Goal: Task Accomplishment & Management: Use online tool/utility

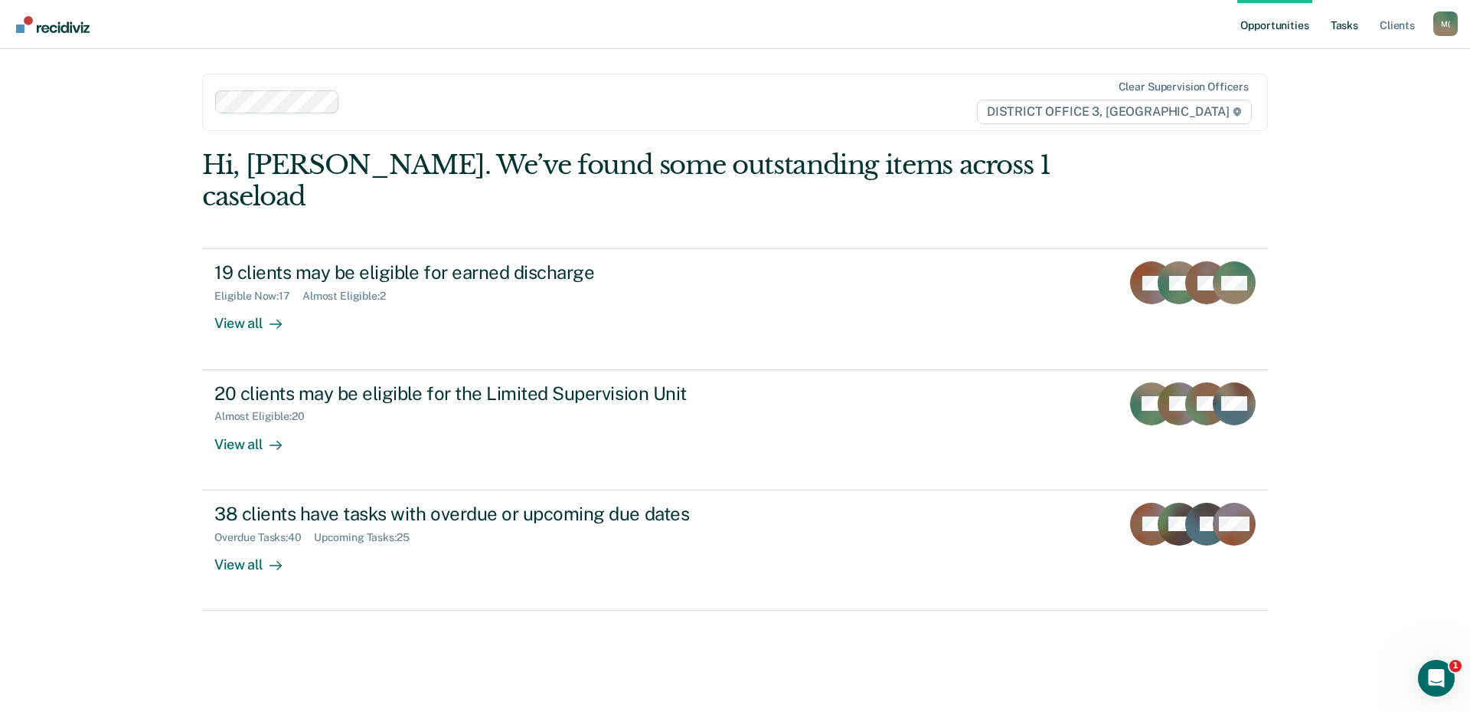
click at [1356, 23] on link "Tasks" at bounding box center [1345, 24] width 34 height 49
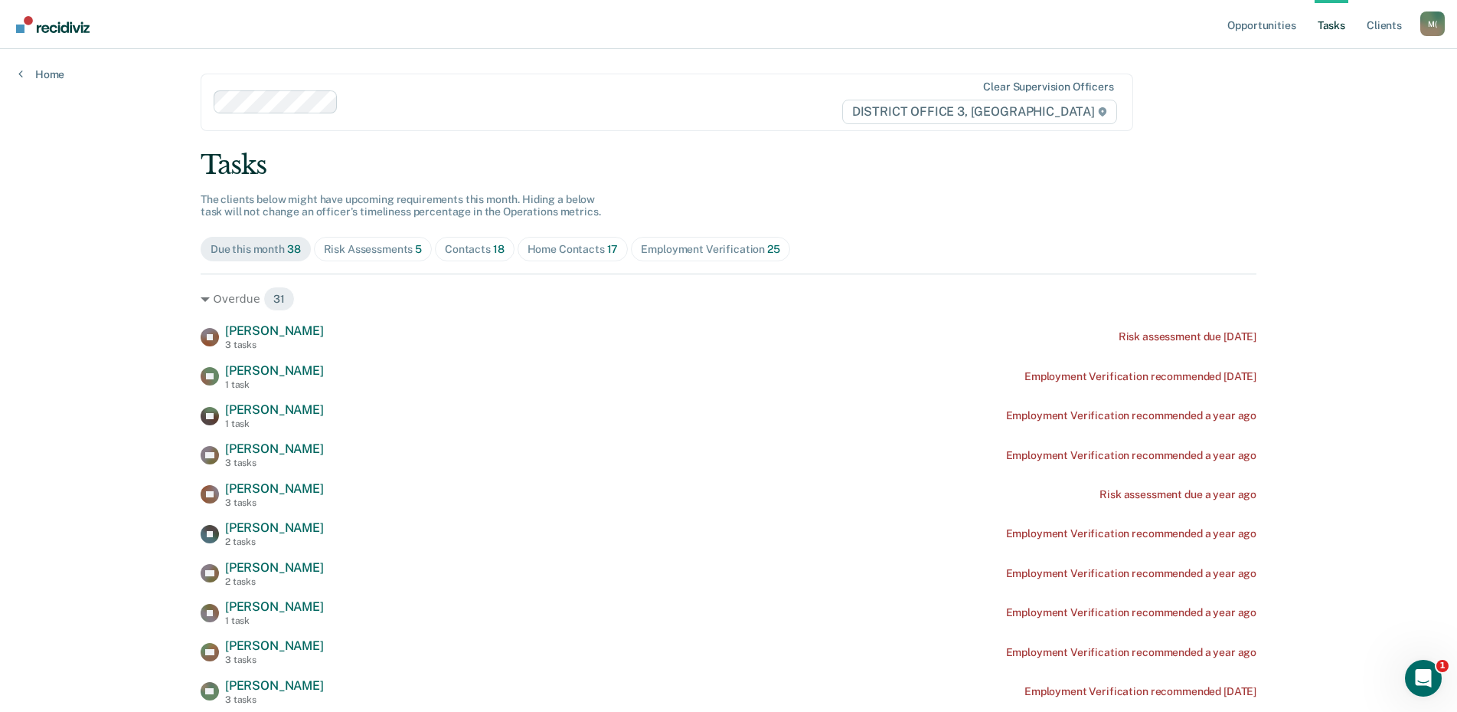
click at [553, 257] on span "Home Contacts 17" at bounding box center [573, 249] width 111 height 25
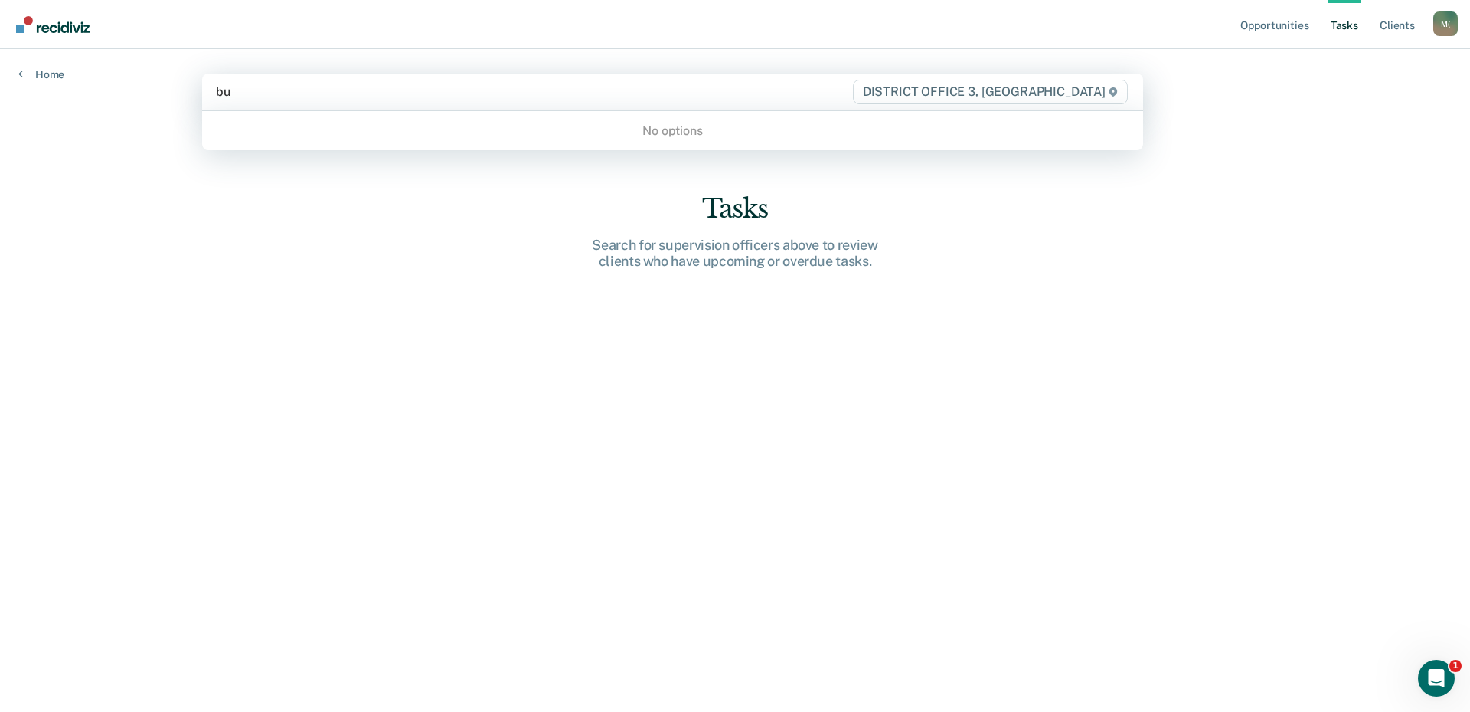
type input "b"
type input "[PERSON_NAME]"
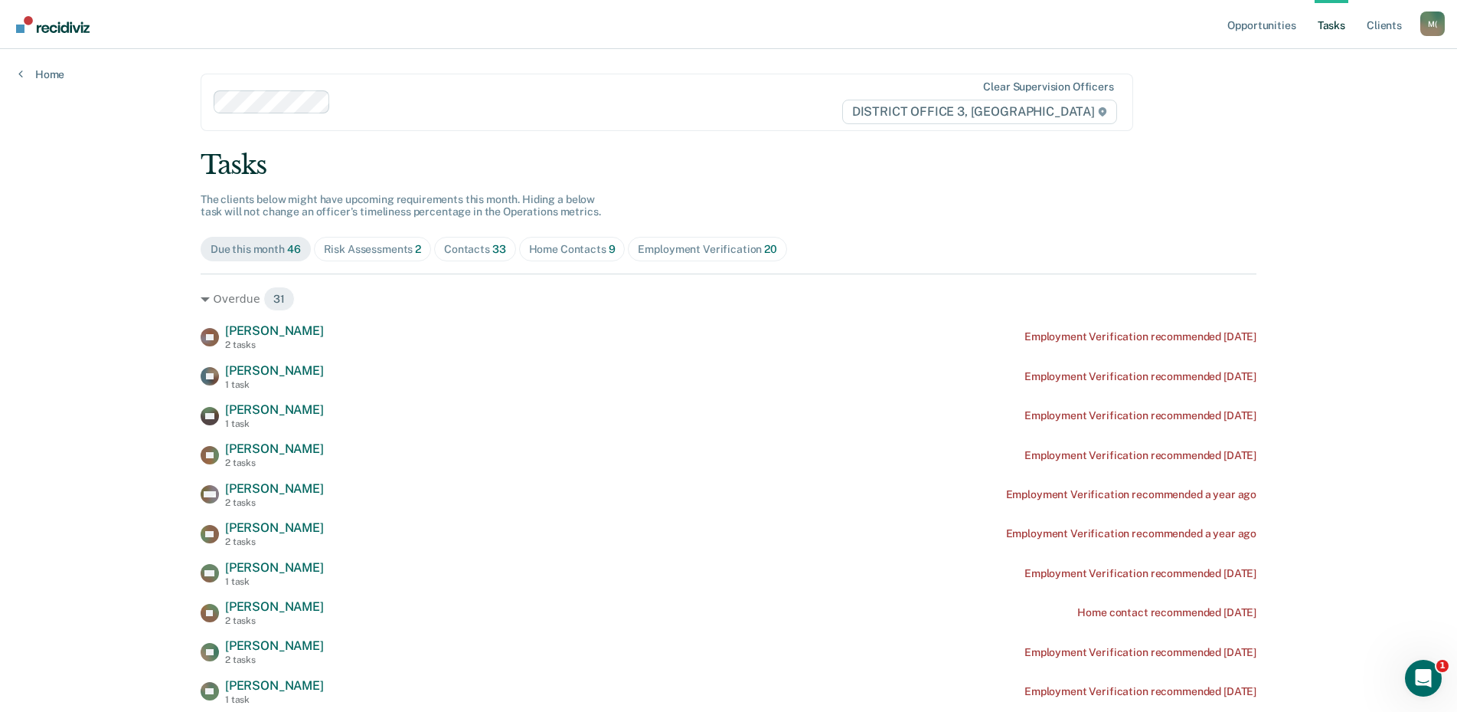
click at [555, 251] on div "Home Contacts 9" at bounding box center [572, 249] width 87 height 13
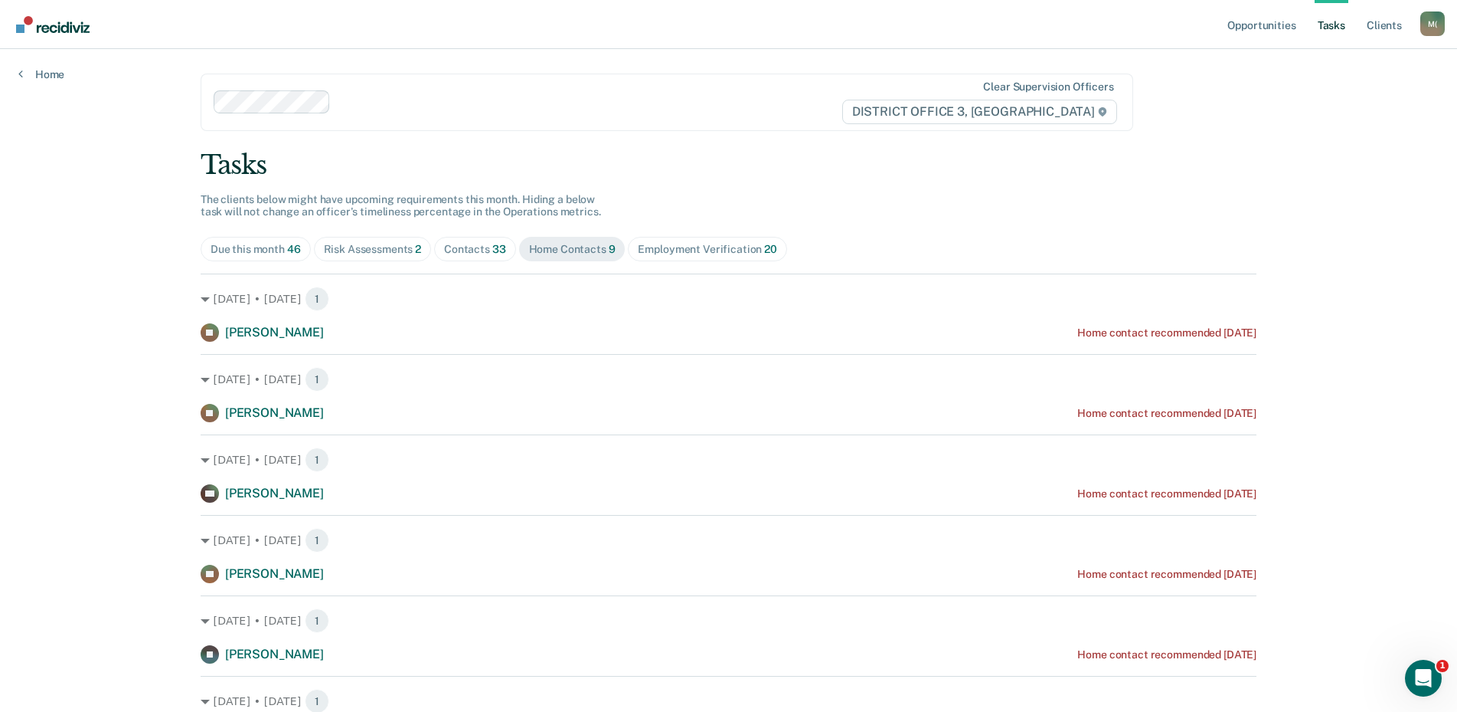
click at [476, 246] on div "Contacts 33" at bounding box center [475, 249] width 62 height 13
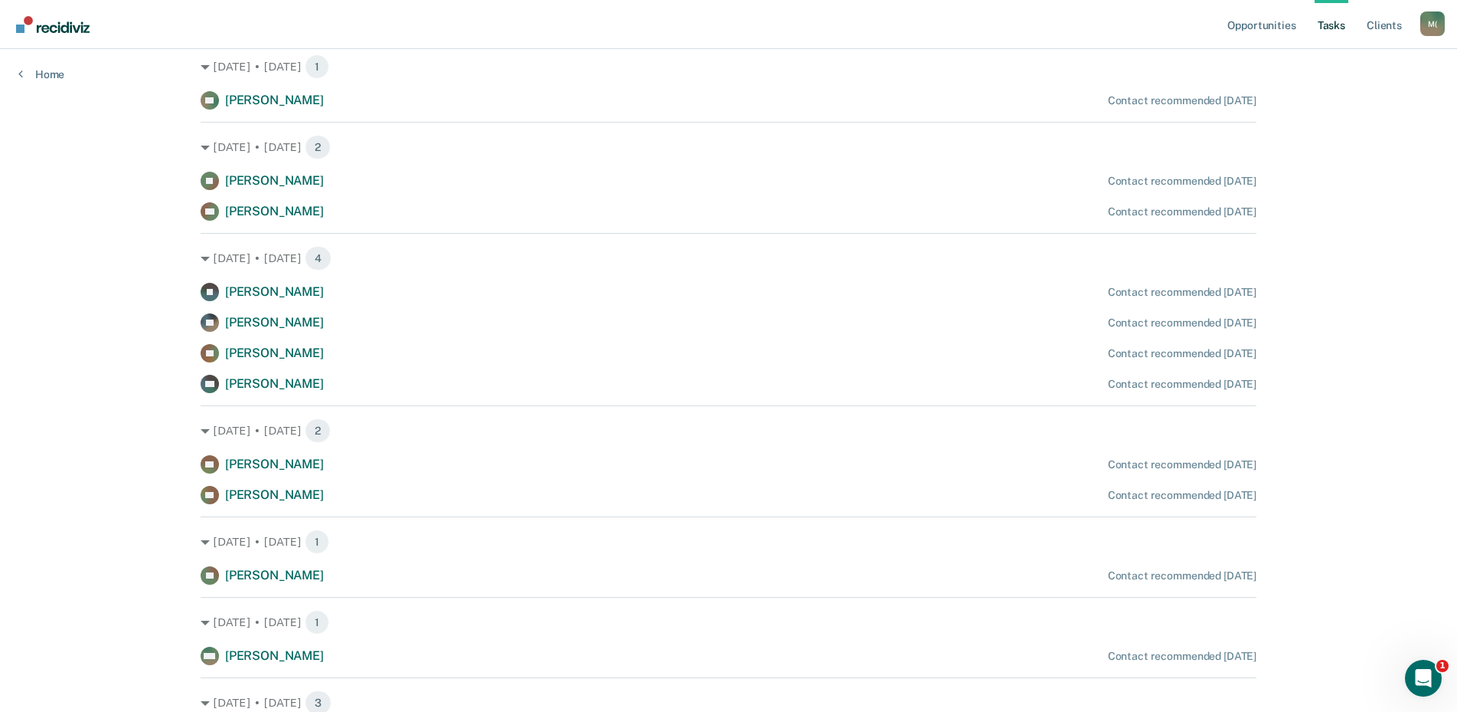
scroll to position [1149, 0]
click at [74, 310] on div "Opportunities Tasks Client s [PERSON_NAME] ([PERSON_NAME]) M ( Profile How it w…" at bounding box center [728, 115] width 1457 height 2528
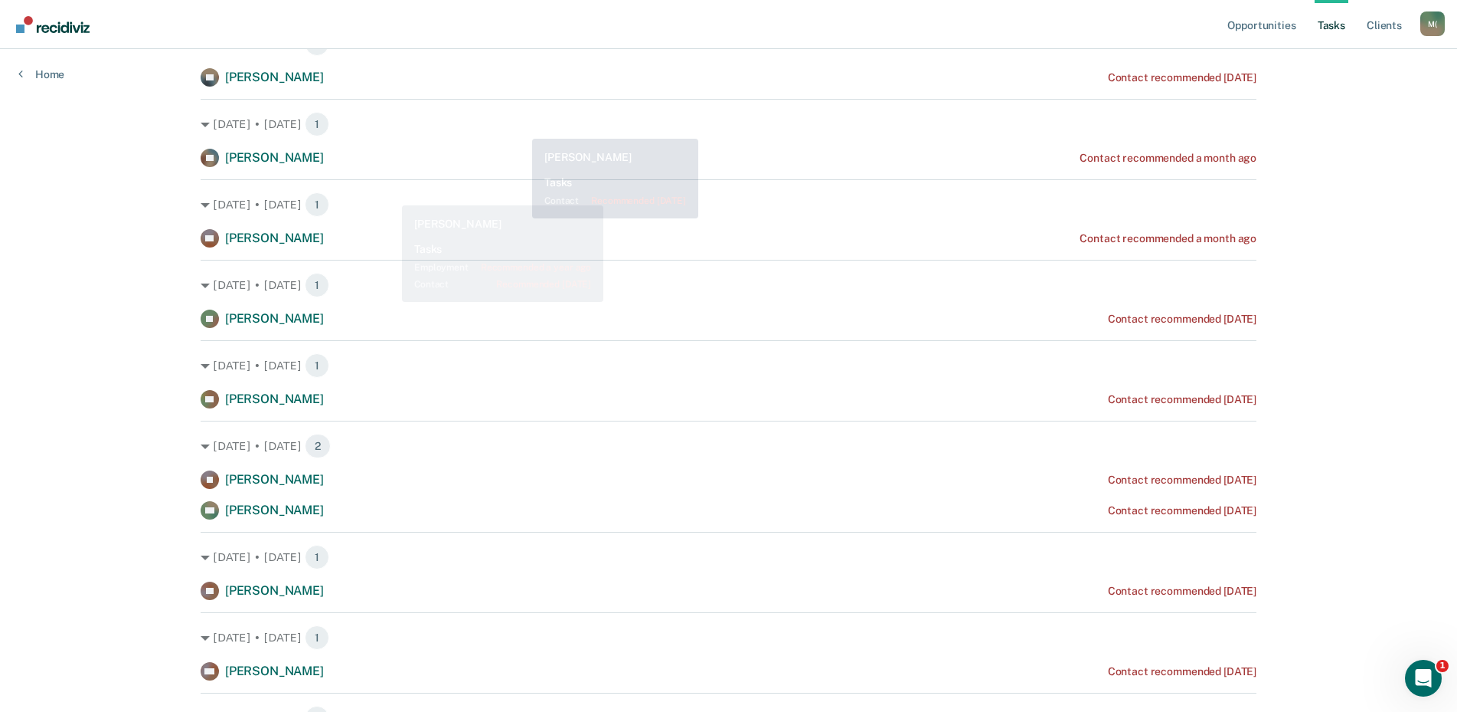
scroll to position [0, 0]
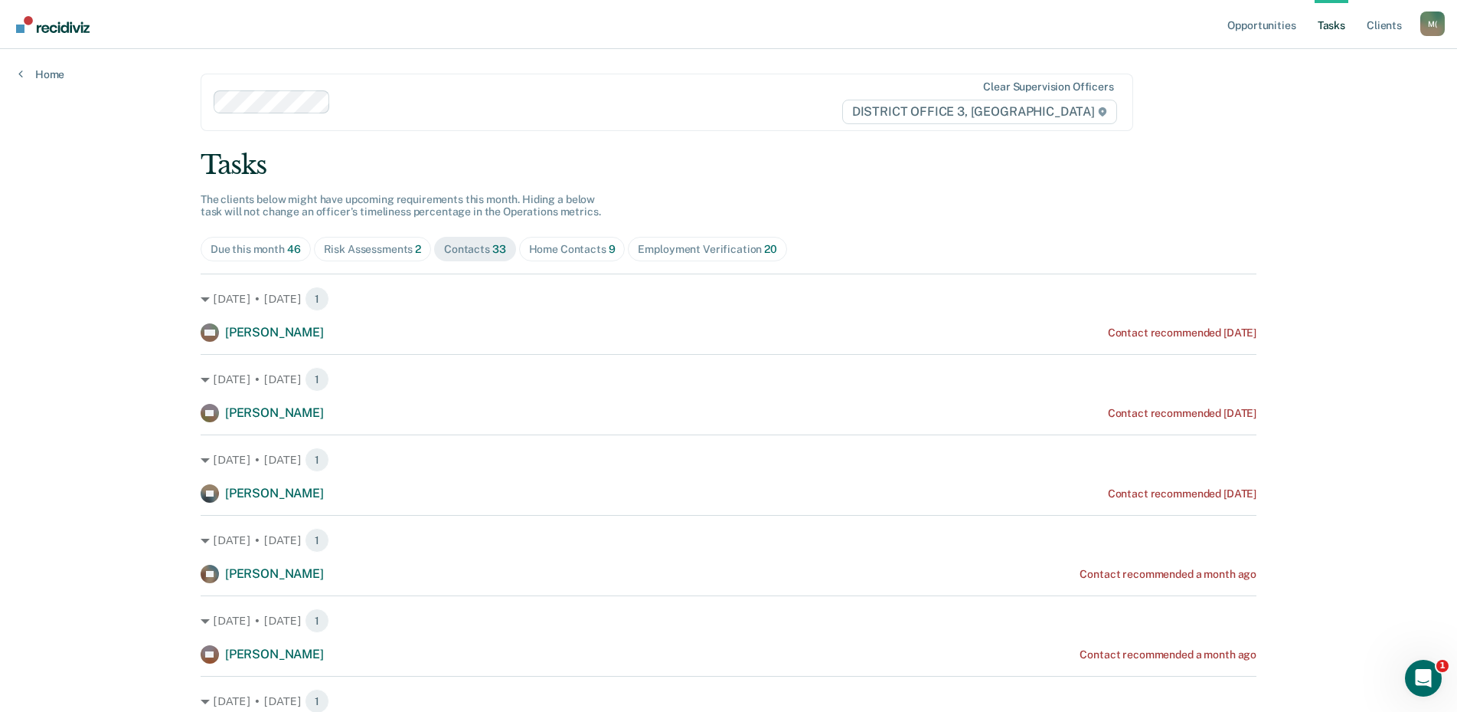
click at [594, 237] on span "Home Contacts 9" at bounding box center [572, 249] width 106 height 25
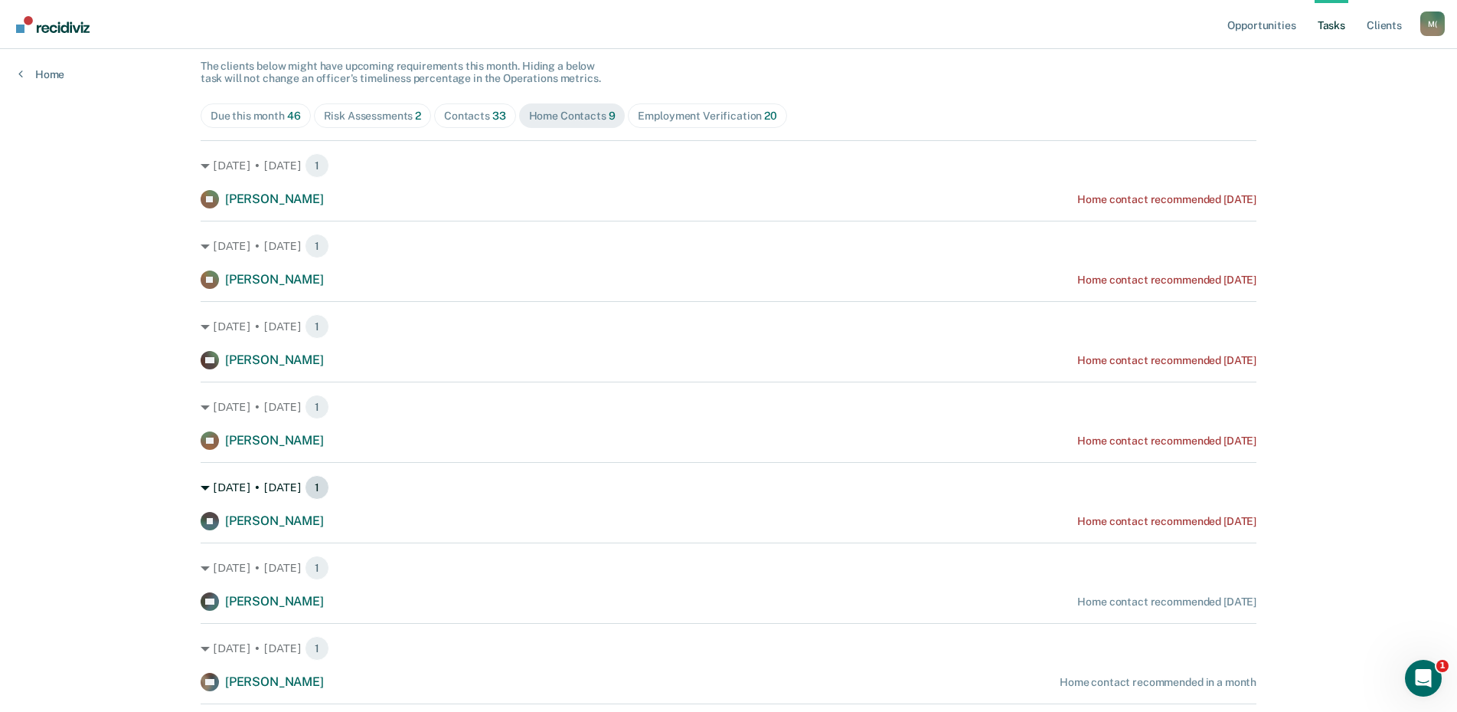
scroll to position [132, 0]
click at [466, 126] on span "Contacts 33" at bounding box center [475, 117] width 82 height 25
